Goal: Transaction & Acquisition: Purchase product/service

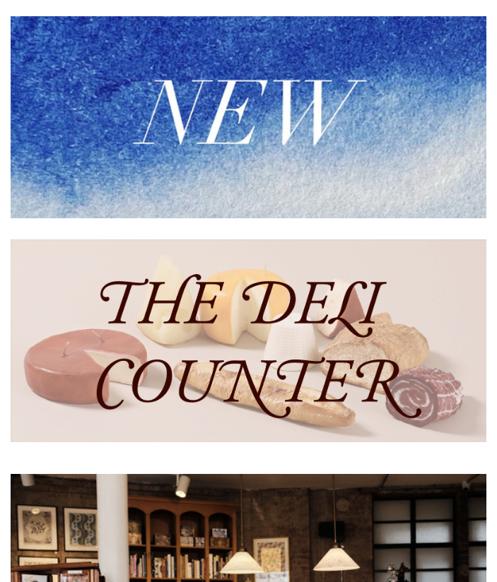
scroll to position [502, 0]
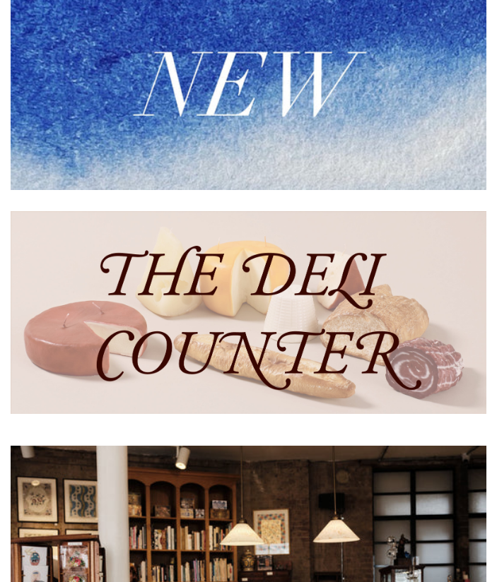
click at [208, 128] on img at bounding box center [249, 89] width 476 height 202
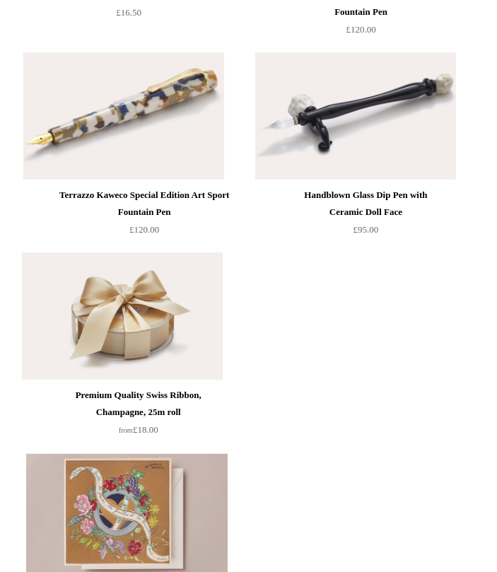
scroll to position [1592, 13]
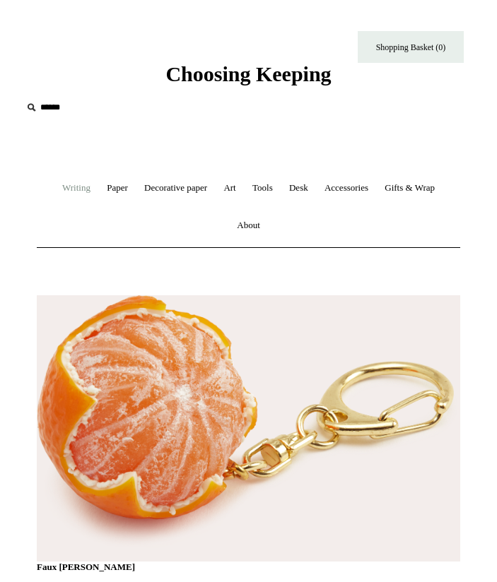
click at [60, 193] on link "Writing +" at bounding box center [76, 188] width 42 height 37
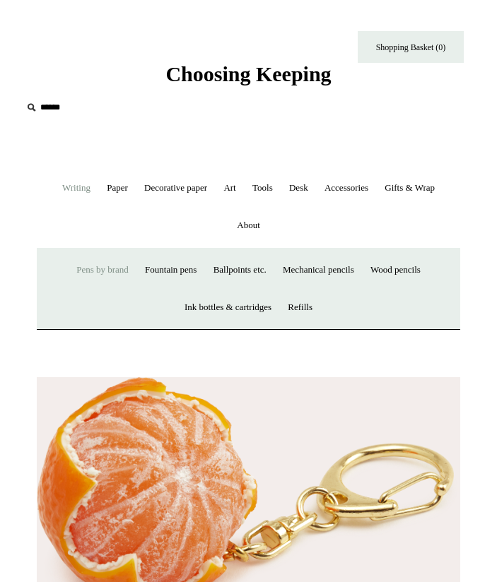
click at [80, 269] on link "Pens by brand +" at bounding box center [102, 270] width 66 height 37
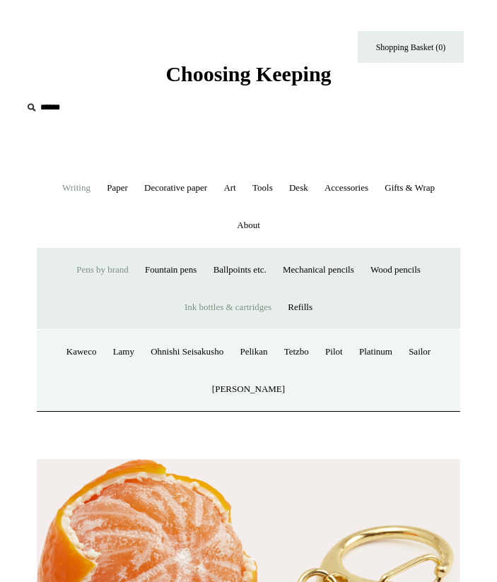
click at [242, 313] on link "Ink bottles & cartridges +" at bounding box center [227, 307] width 101 height 37
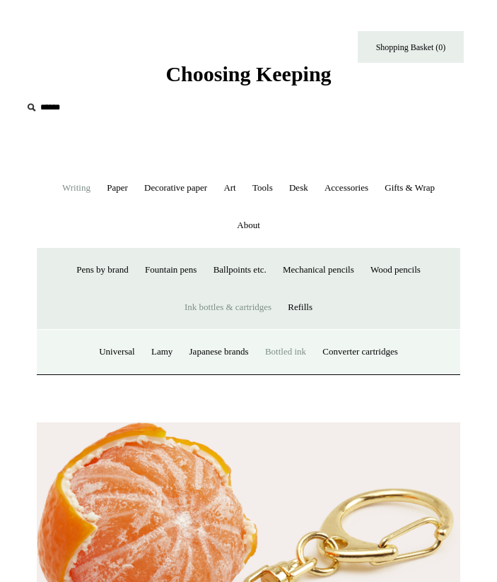
click at [286, 352] on link "Bottled ink" at bounding box center [285, 352] width 55 height 37
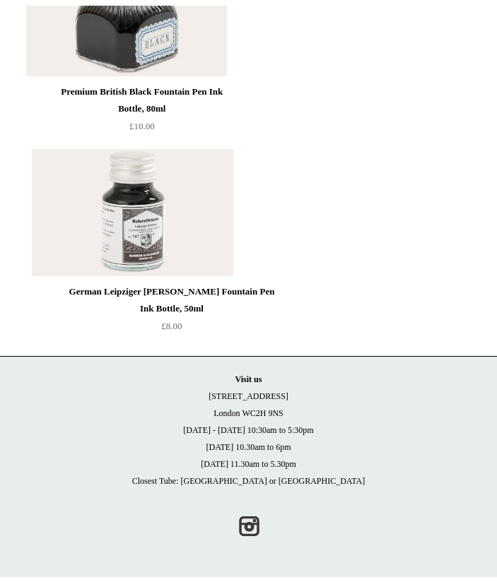
scroll to position [16294, 0]
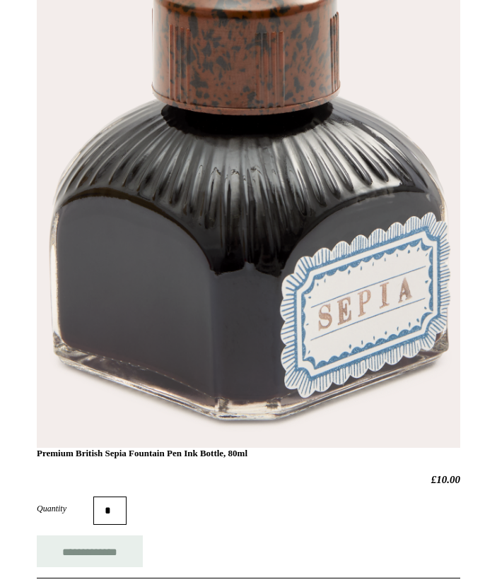
scroll to position [343, 0]
